Goal: Information Seeking & Learning: Learn about a topic

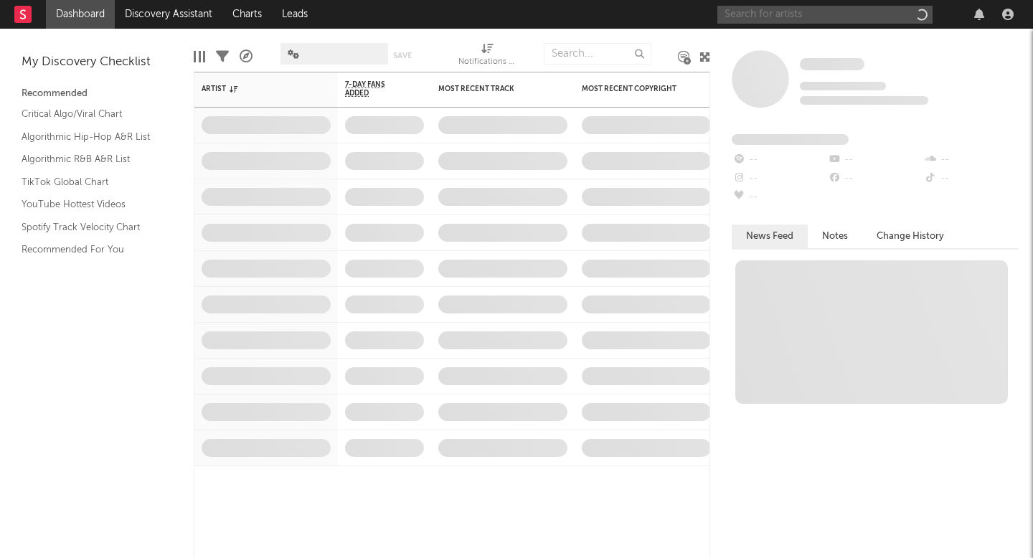
click at [766, 13] on input "text" at bounding box center [825, 15] width 215 height 18
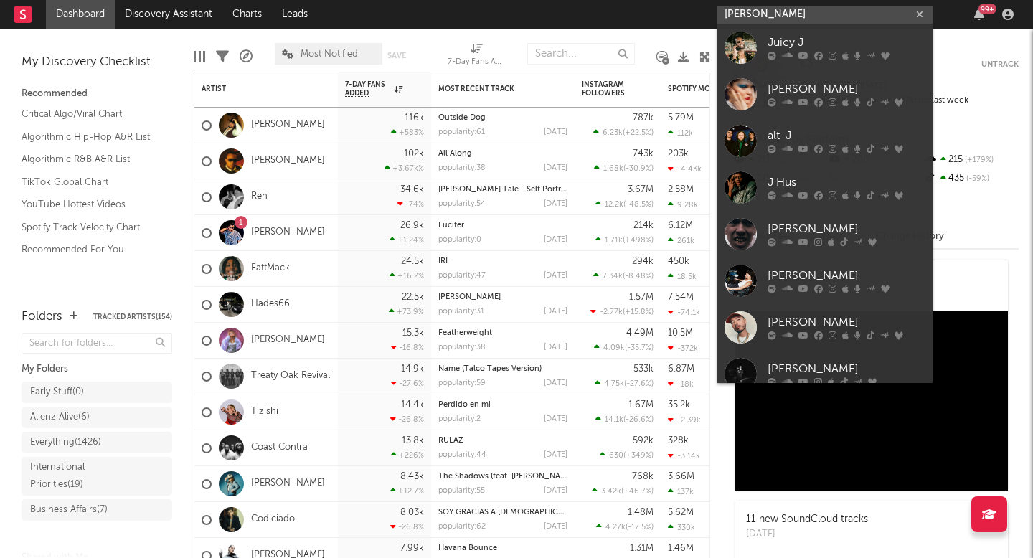
click at [800, 19] on input "[PERSON_NAME]" at bounding box center [825, 15] width 215 height 18
click at [792, 6] on input "[PERSON_NAME]" at bounding box center [825, 15] width 215 height 18
click at [788, 11] on input "[PERSON_NAME]" at bounding box center [825, 15] width 215 height 18
click at [733, 11] on input "[PERSON_NAME]" at bounding box center [825, 15] width 215 height 18
click at [786, 11] on input "[PERSON_NAME]" at bounding box center [825, 15] width 215 height 18
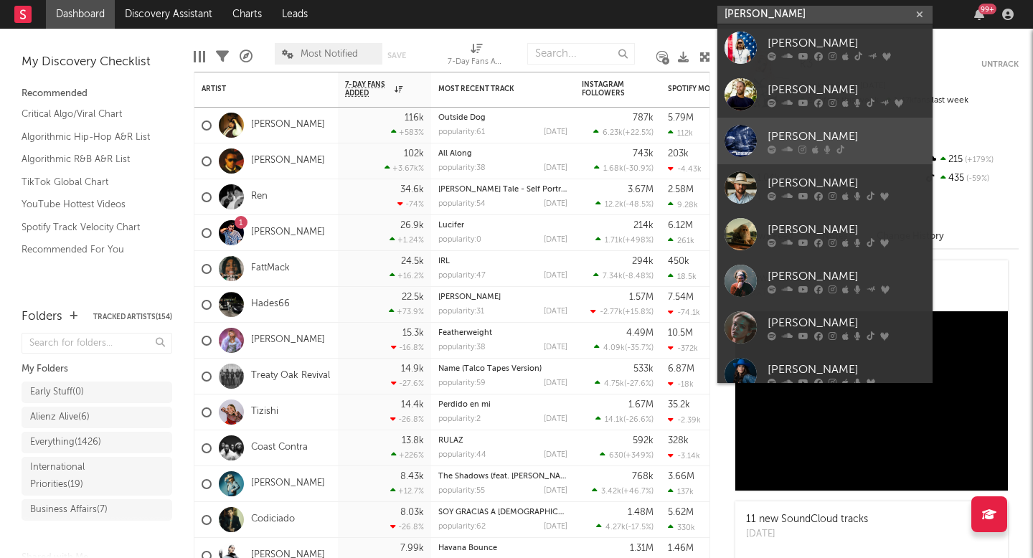
type input "[PERSON_NAME]"
click at [778, 128] on div "[PERSON_NAME]" at bounding box center [847, 136] width 158 height 17
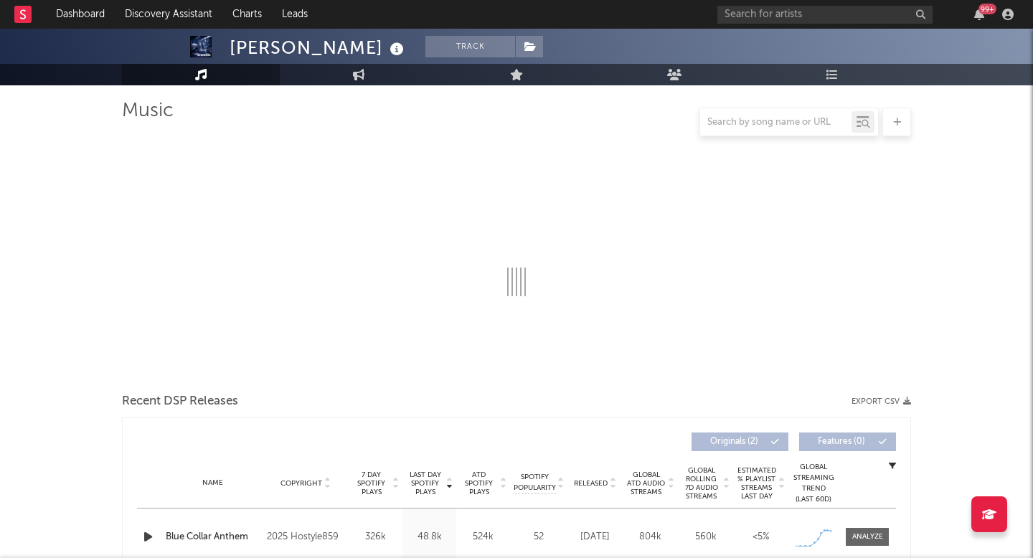
scroll to position [104, 0]
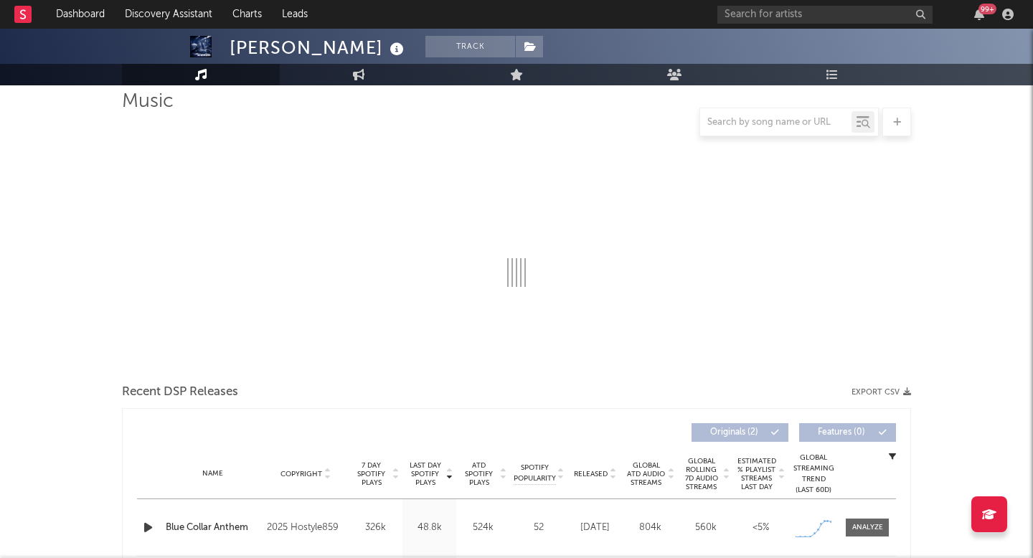
select select "6m"
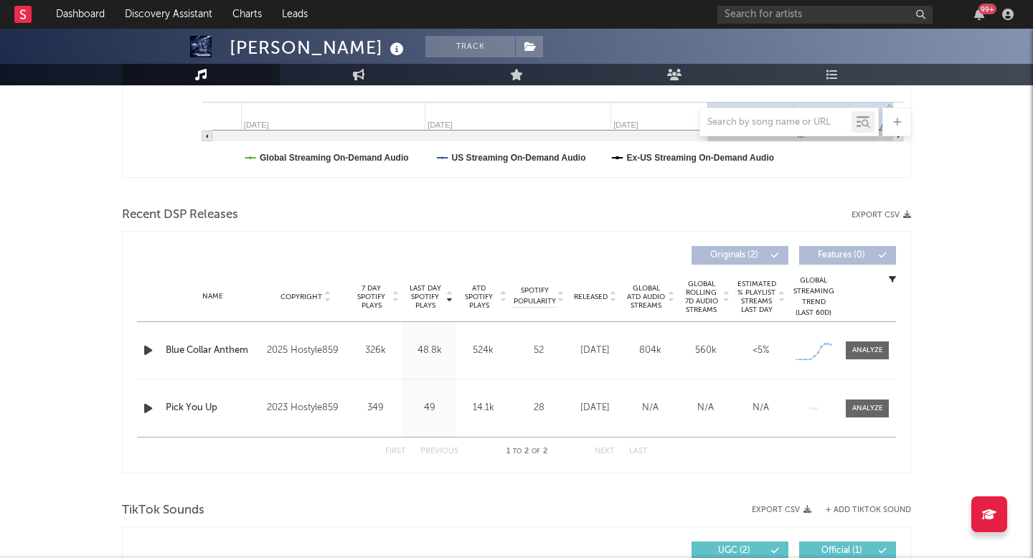
scroll to position [459, 0]
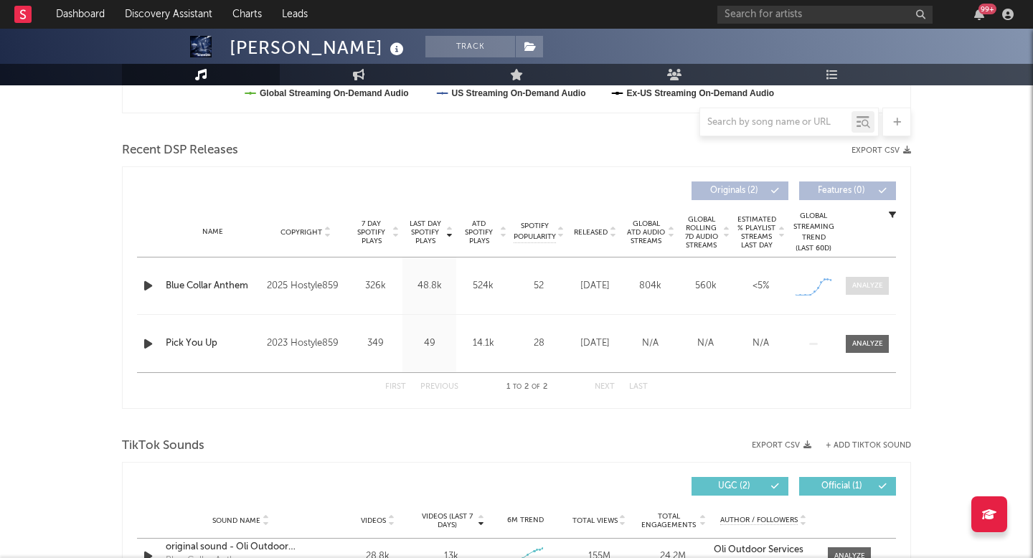
click at [858, 282] on div at bounding box center [868, 286] width 31 height 11
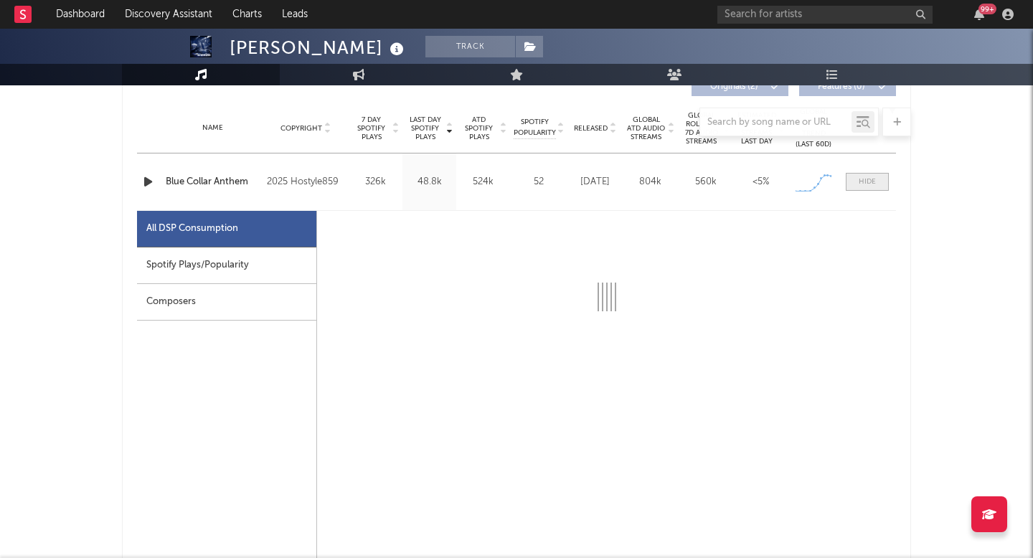
scroll to position [720, 0]
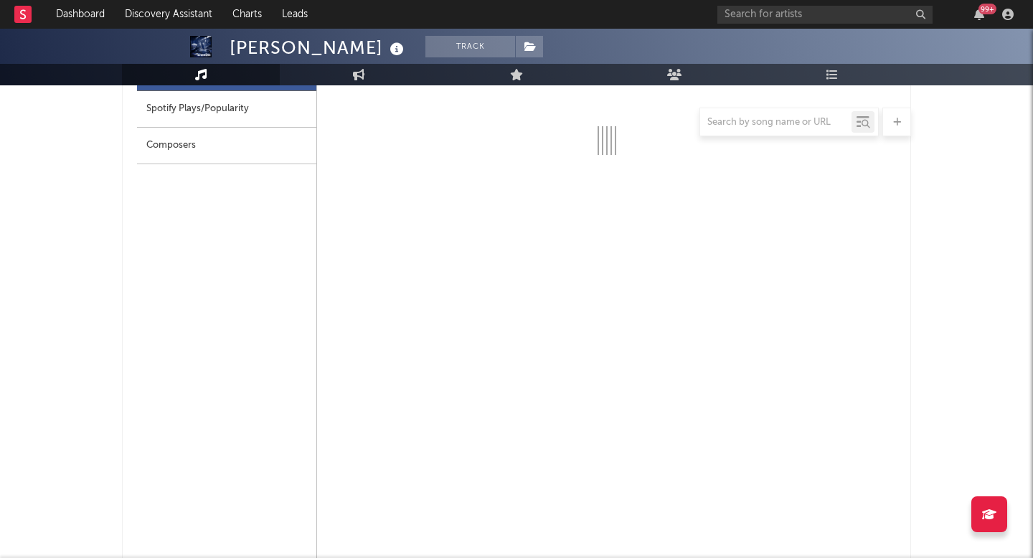
select select "1w"
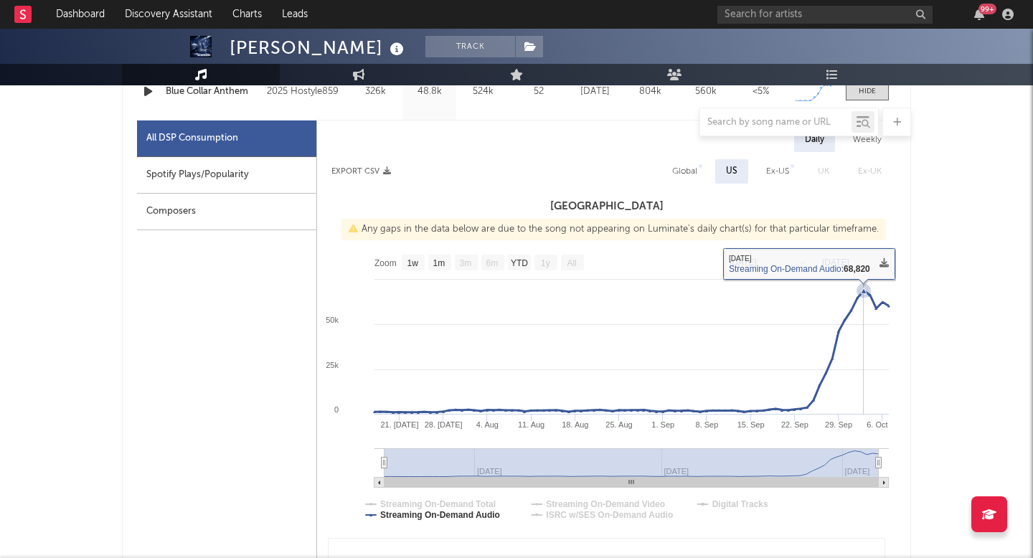
scroll to position [595, 0]
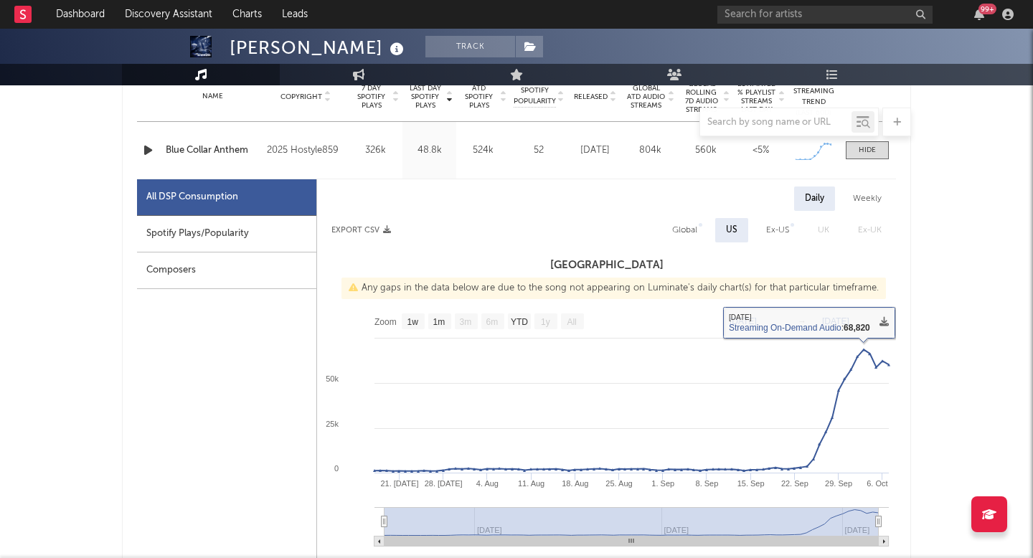
click at [685, 231] on div "Global" at bounding box center [684, 230] width 25 height 17
select select "1w"
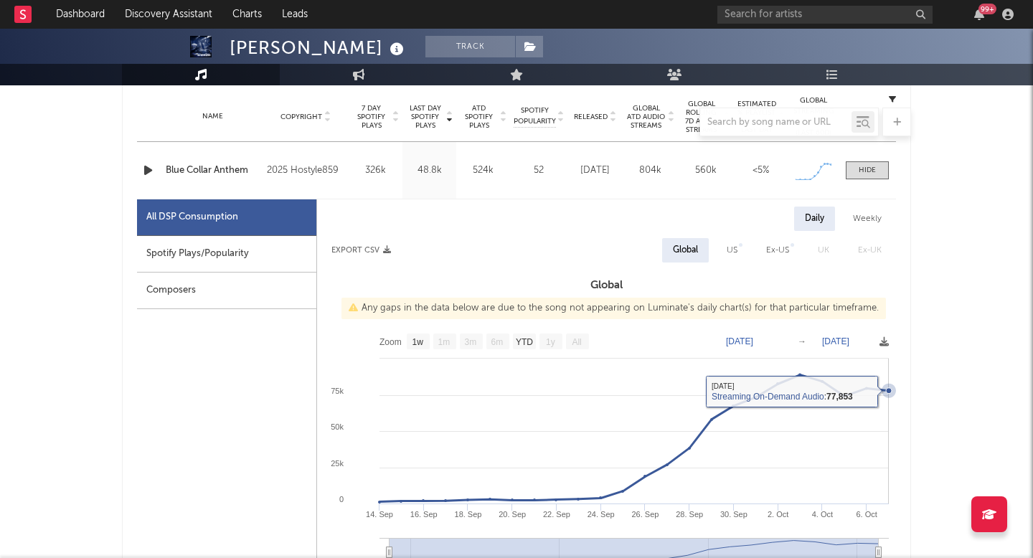
scroll to position [572, 0]
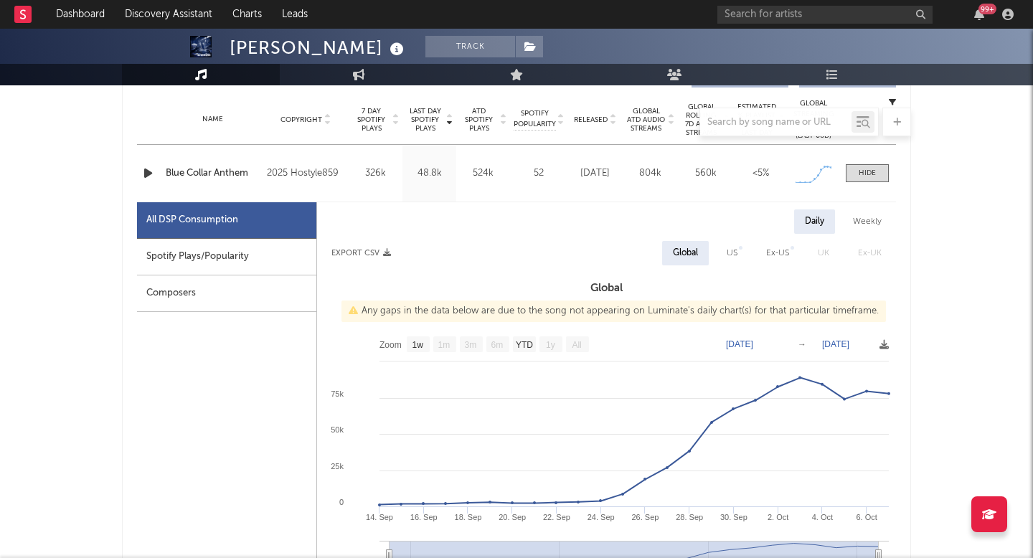
click at [730, 256] on div "US" at bounding box center [732, 253] width 11 height 17
select select "1w"
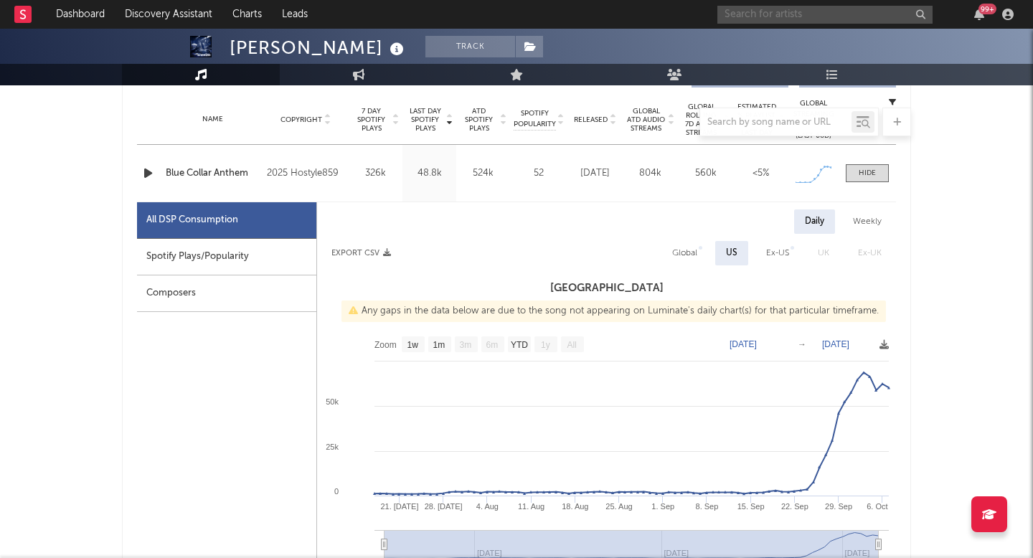
click at [826, 21] on input "text" at bounding box center [825, 15] width 215 height 18
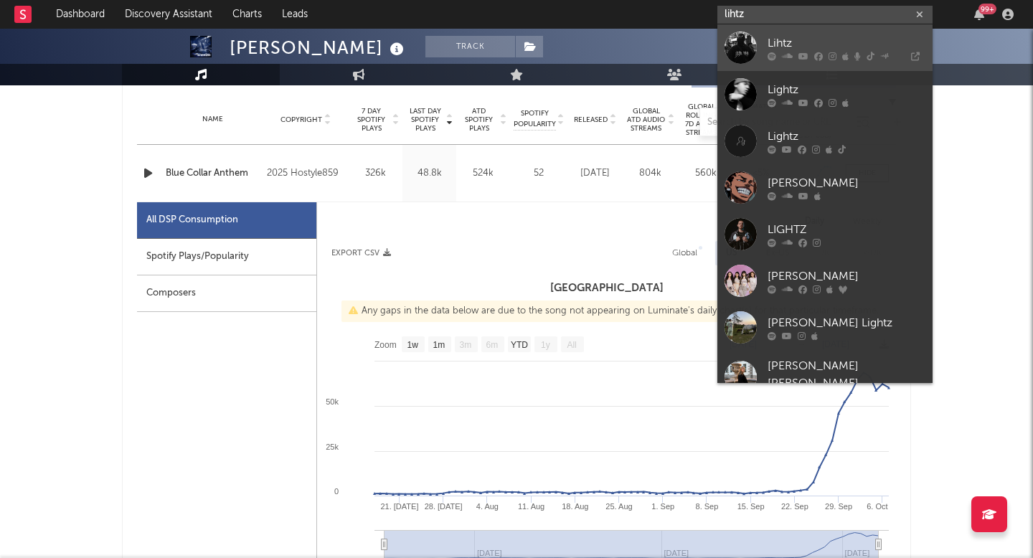
type input "lihtz"
click at [838, 47] on div "Lihtz" at bounding box center [847, 42] width 158 height 17
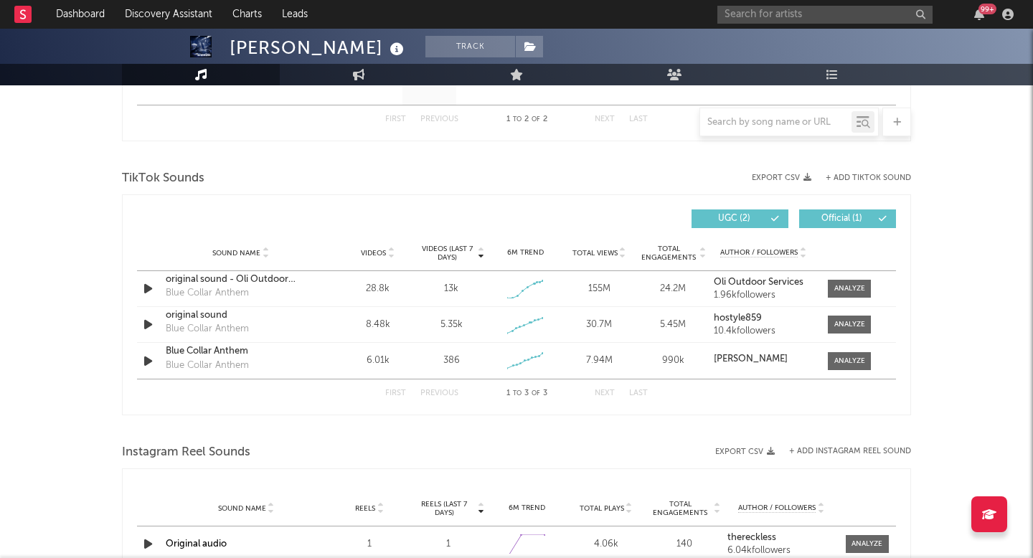
scroll to position [1431, 0]
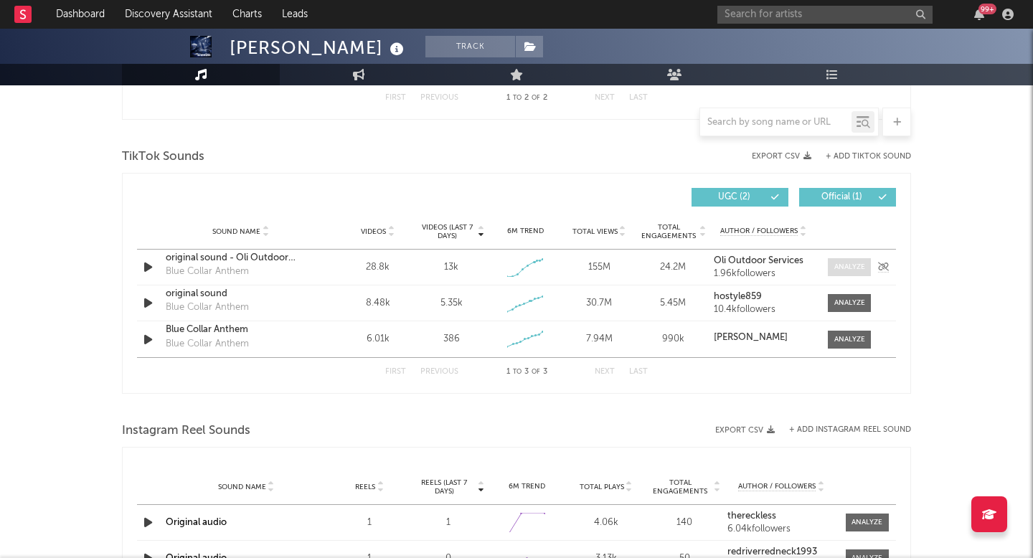
click at [845, 268] on div at bounding box center [850, 267] width 31 height 11
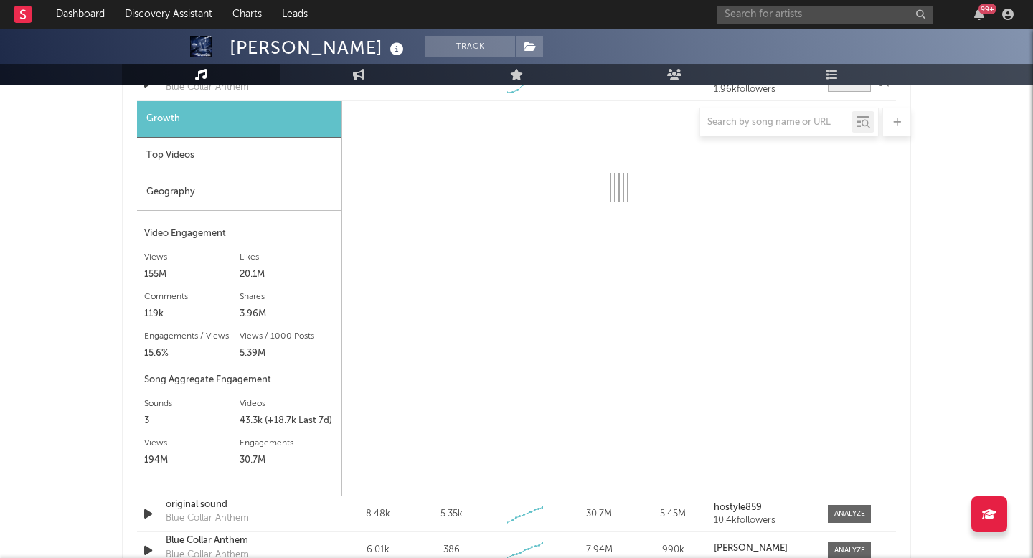
scroll to position [1618, 0]
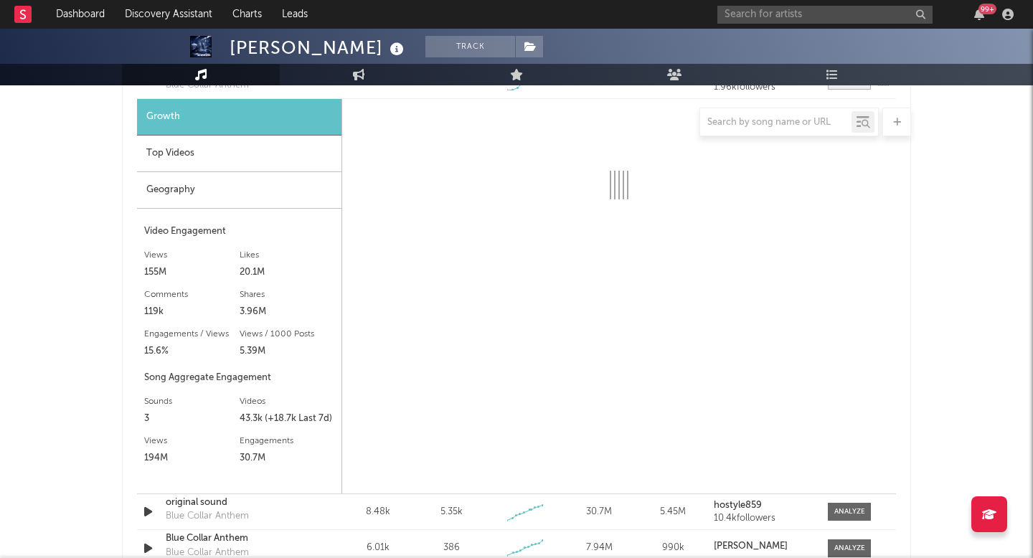
select select "1w"
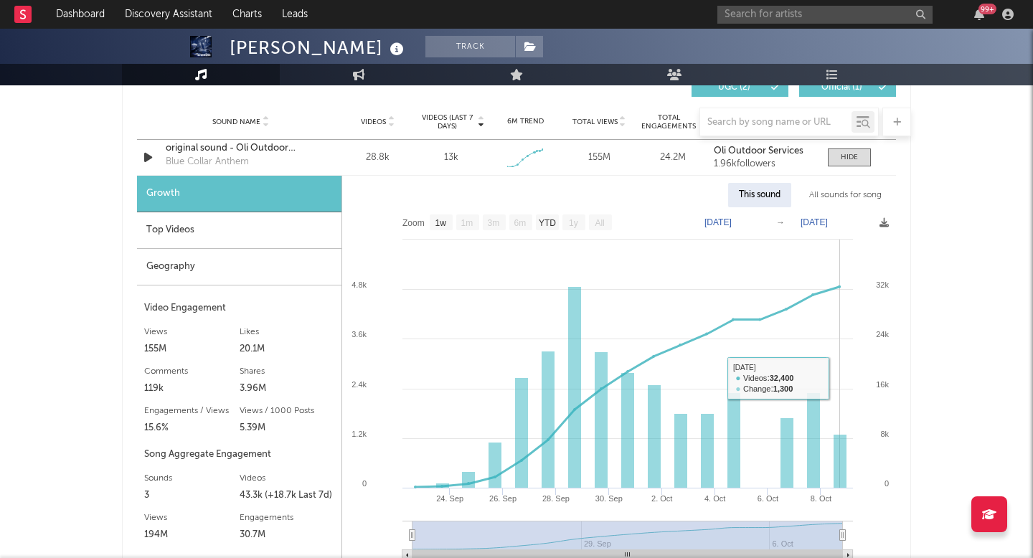
scroll to position [1542, 0]
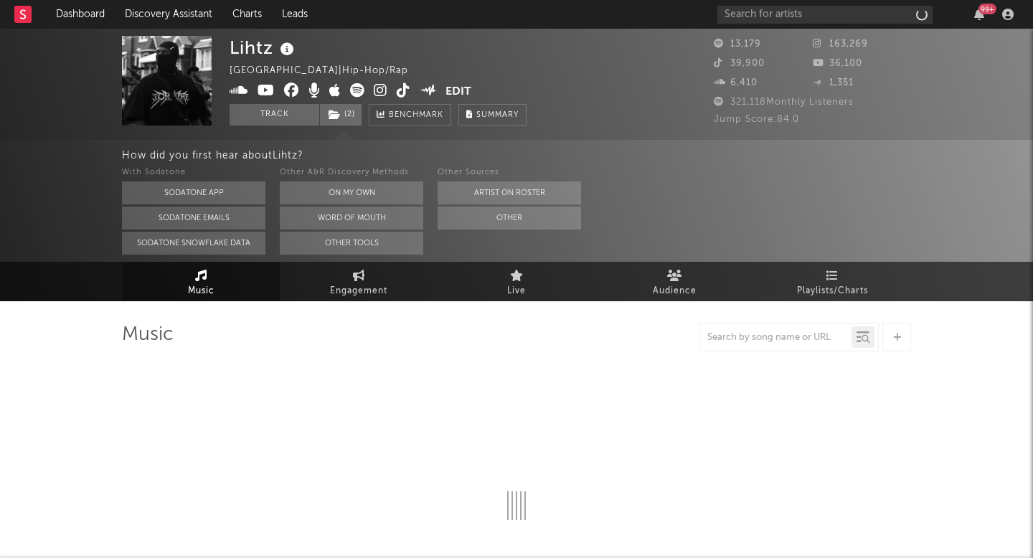
select select "6m"
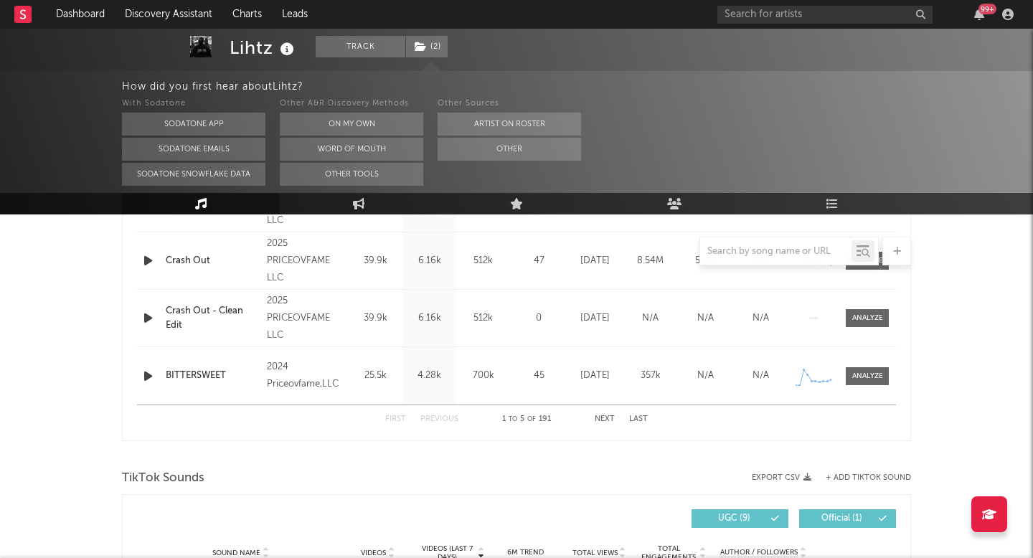
scroll to position [731, 0]
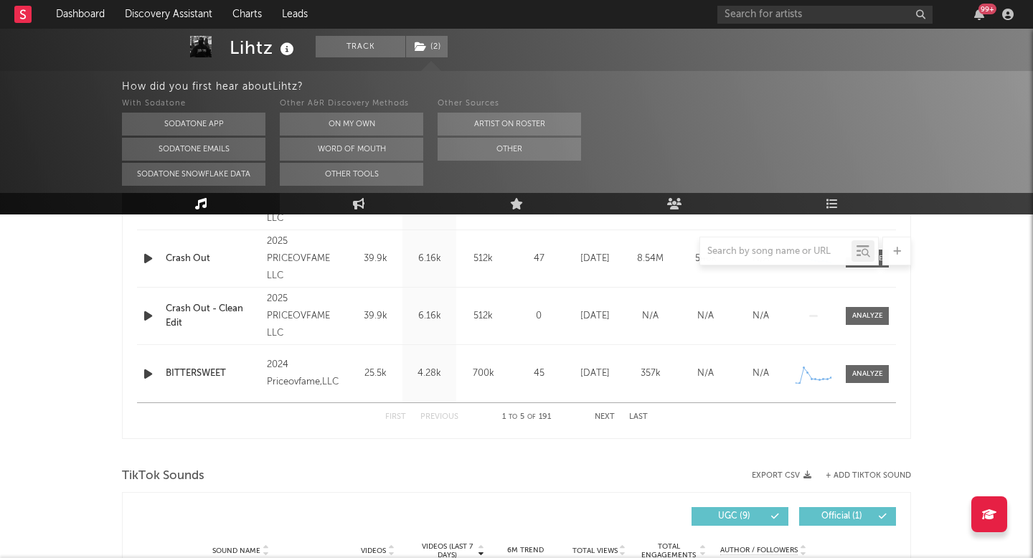
click at [600, 415] on button "Next" at bounding box center [605, 417] width 20 height 8
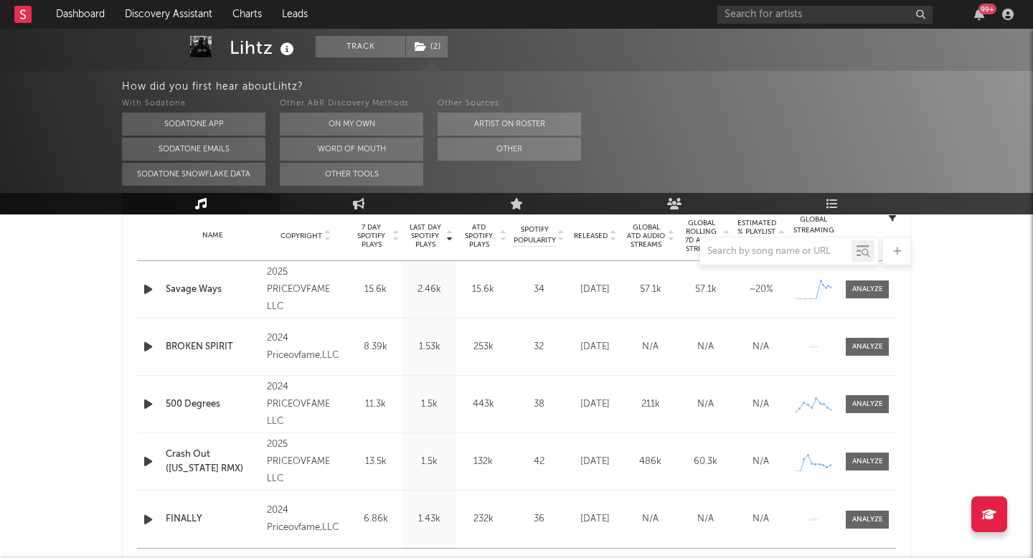
scroll to position [503, 0]
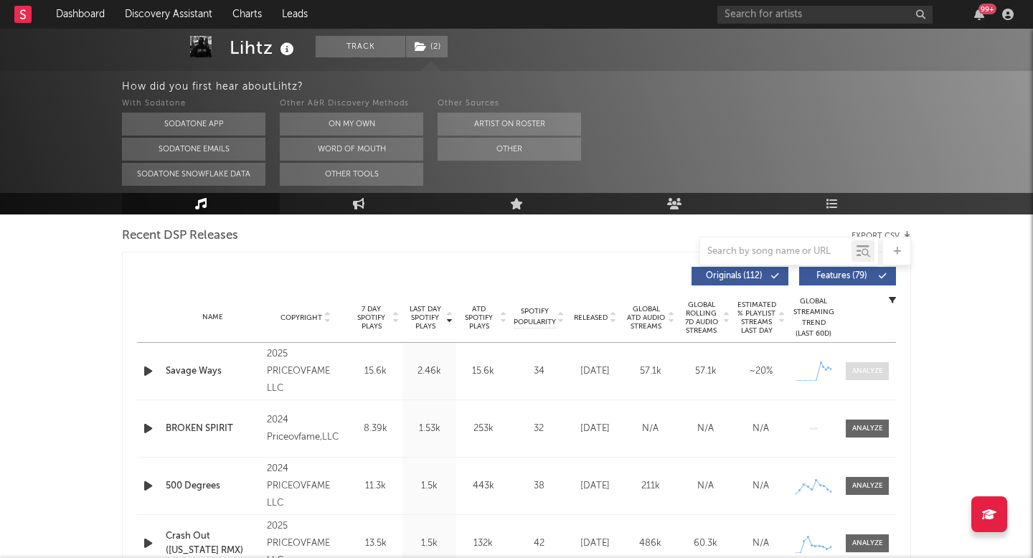
click at [871, 365] on span at bounding box center [867, 371] width 43 height 18
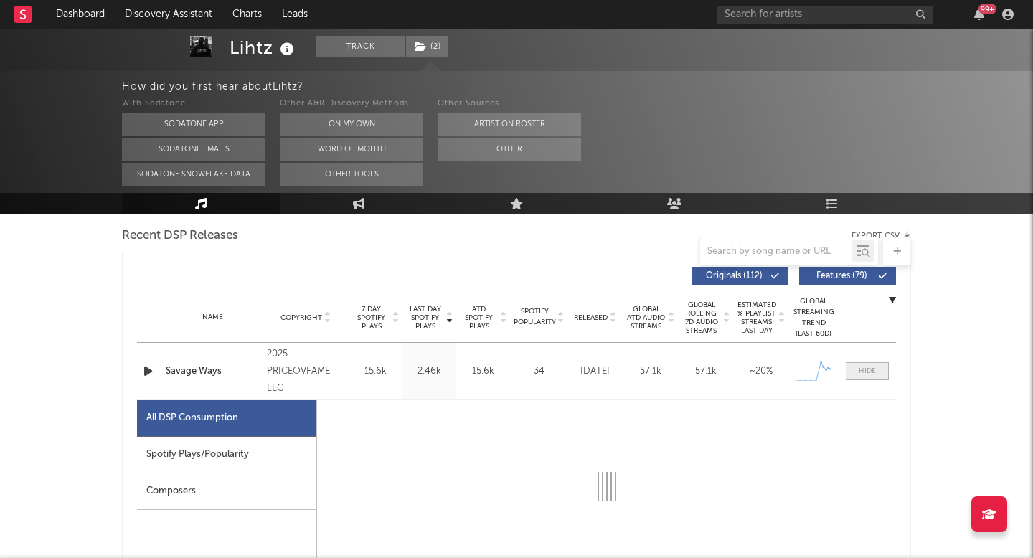
scroll to position [672, 0]
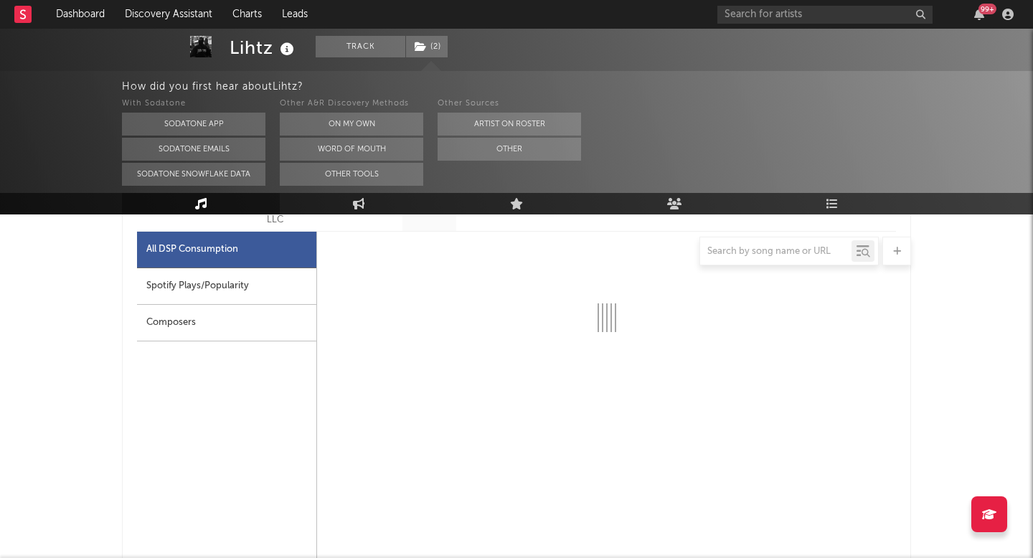
select select "1w"
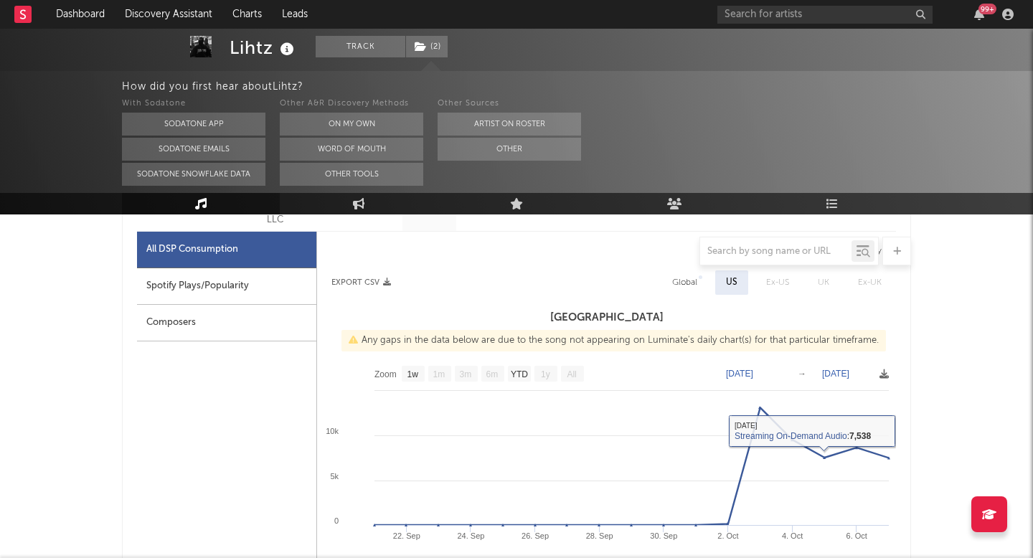
click at [688, 284] on div "Global" at bounding box center [684, 282] width 25 height 17
select select "1w"
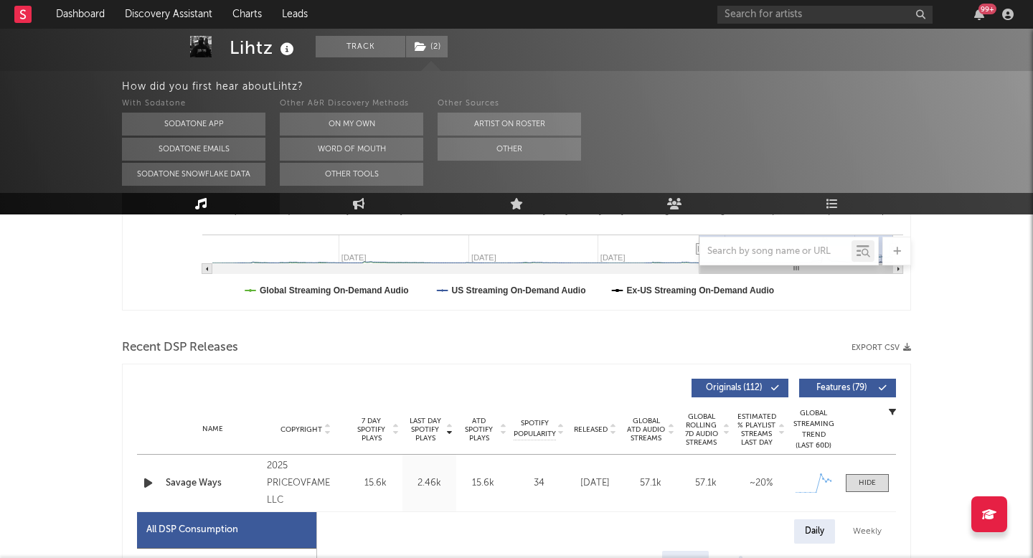
scroll to position [0, 0]
